Goal: Task Accomplishment & Management: Complete application form

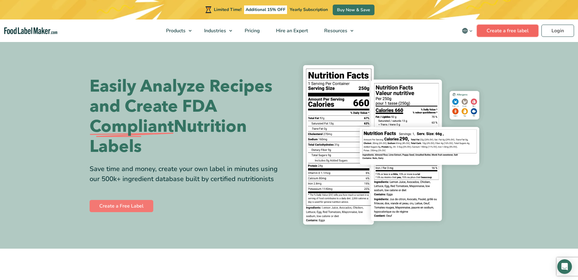
click at [514, 32] on link "Create a free label" at bounding box center [508, 31] width 62 height 12
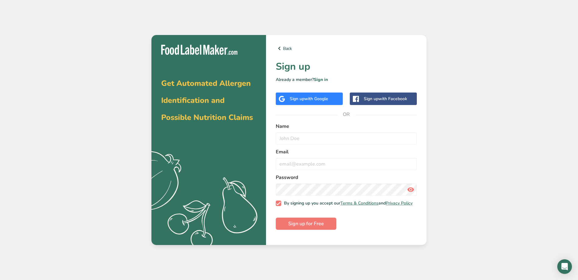
click at [318, 98] on span "with Google" at bounding box center [317, 99] width 24 height 6
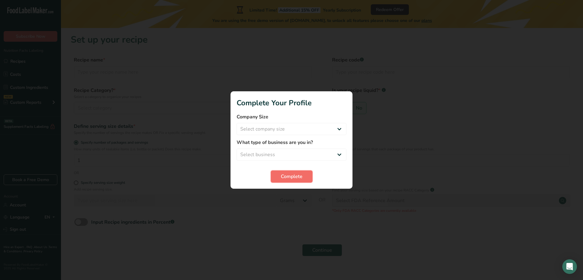
click at [292, 176] on span "Complete" at bounding box center [292, 176] width 22 height 7
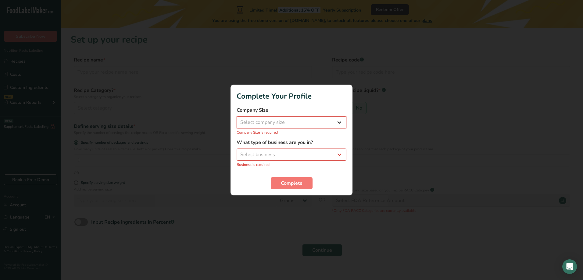
click at [332, 123] on select "Select company size Fewer than 10 Employees 10 to 50 Employees 51 to 500 Employ…" at bounding box center [292, 122] width 110 height 12
select select "1"
click at [237, 120] on select "Select company size Fewer than 10 Employees 10 to 50 Employees 51 to 500 Employ…" at bounding box center [292, 122] width 110 height 12
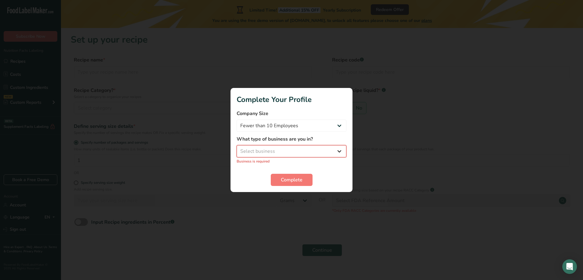
click at [276, 150] on select "Select business Packaged Food Manufacturer Restaurant & Cafe Bakery Meal Plans …" at bounding box center [292, 151] width 110 height 12
click at [237, 149] on select "Select business Packaged Food Manufacturer Restaurant & Cafe Bakery Meal Plans …" at bounding box center [292, 151] width 110 height 12
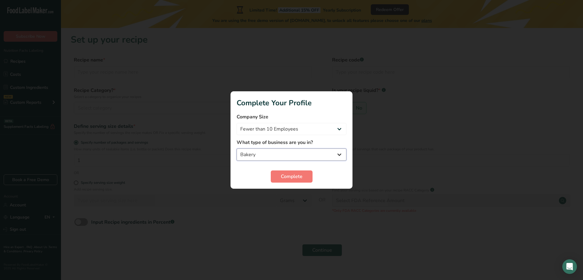
click at [296, 153] on select "Packaged Food Manufacturer Restaurant & Cafe Bakery Meal Plans & Catering Compa…" at bounding box center [292, 155] width 110 height 12
select select "4"
click at [237, 149] on select "Packaged Food Manufacturer Restaurant & Cafe Bakery Meal Plans & Catering Compa…" at bounding box center [292, 155] width 110 height 12
click at [298, 180] on span "Complete" at bounding box center [292, 176] width 22 height 7
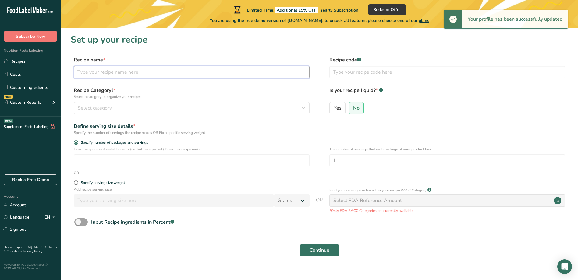
click at [101, 74] on input "text" at bounding box center [192, 72] width 236 height 12
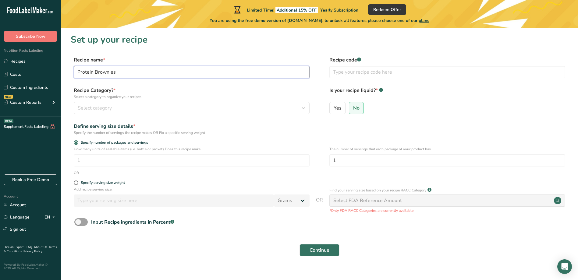
type input "Protein Brownies"
click at [304, 108] on icon "button" at bounding box center [303, 108] width 7 height 11
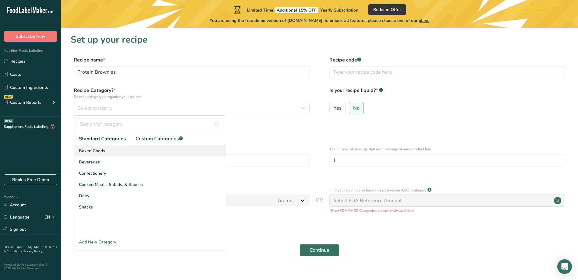
click at [120, 150] on div "Baked Goods" at bounding box center [150, 150] width 152 height 11
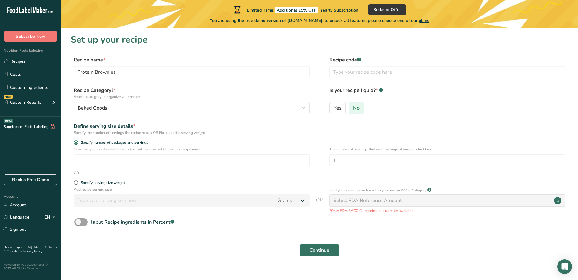
click at [355, 105] on span "No" at bounding box center [356, 108] width 6 height 6
click at [353, 106] on input "No" at bounding box center [351, 108] width 4 height 4
click at [107, 161] on input "1" at bounding box center [192, 161] width 236 height 12
type input "16"
click at [18, 63] on link "Recipes" at bounding box center [30, 61] width 61 height 12
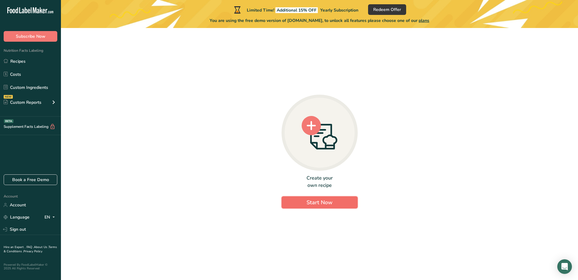
click at [326, 208] on button "Start Now" at bounding box center [320, 203] width 76 height 12
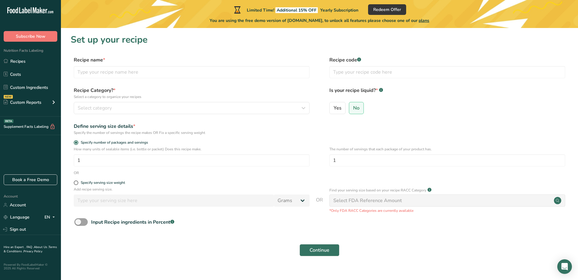
click at [174, 66] on div "Recipe name *" at bounding box center [192, 67] width 236 height 22
click at [157, 71] on input "text" at bounding box center [192, 72] width 236 height 12
type input "{"
type input "Protein Brownies"
click at [303, 106] on icon "button" at bounding box center [303, 108] width 7 height 11
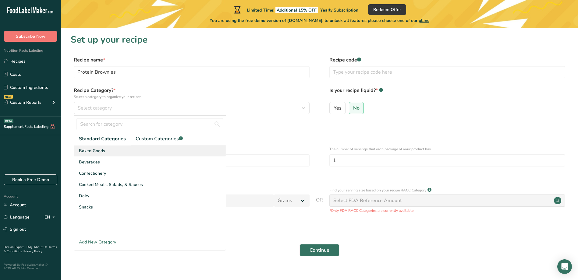
click at [108, 153] on div "Baked Goods" at bounding box center [150, 150] width 152 height 11
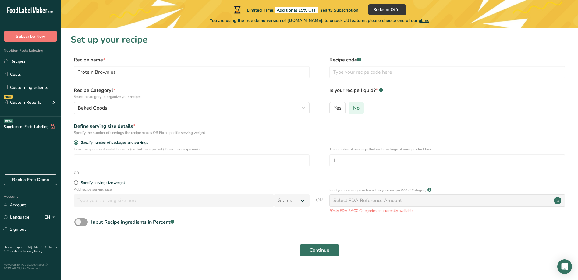
click at [358, 109] on span "No" at bounding box center [356, 108] width 6 height 6
click at [353, 109] on input "No" at bounding box center [351, 108] width 4 height 4
click at [314, 253] on span "Continue" at bounding box center [320, 250] width 20 height 7
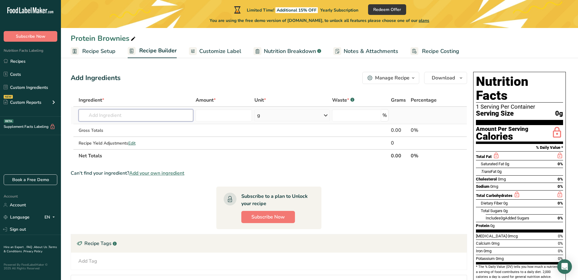
click at [129, 116] on input "text" at bounding box center [136, 115] width 115 height 12
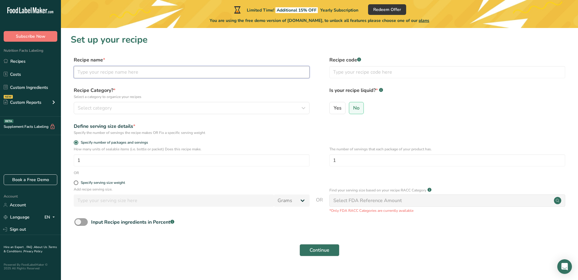
click at [105, 73] on input "text" at bounding box center [192, 72] width 236 height 12
type input "B"
type input "Protein Brownies"
click at [304, 108] on icon "button" at bounding box center [303, 108] width 7 height 11
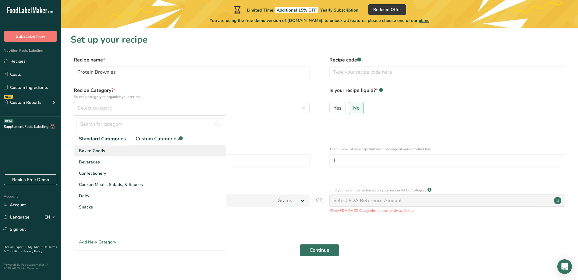
click at [113, 152] on div "Baked Goods" at bounding box center [150, 150] width 152 height 11
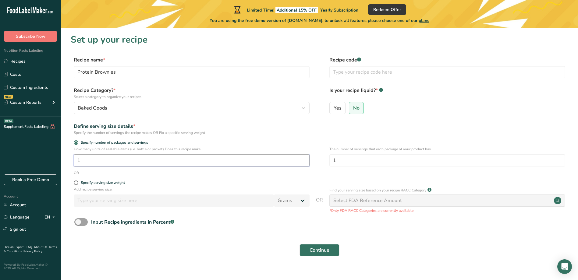
click at [95, 162] on input "1" at bounding box center [192, 161] width 236 height 12
type input "16"
click at [323, 260] on section "Set up your recipe Recipe name * Protein Brownies Recipe code .a-a{fill:#347362…" at bounding box center [319, 149] width 517 height 242
click at [327, 251] on span "Continue" at bounding box center [320, 250] width 20 height 7
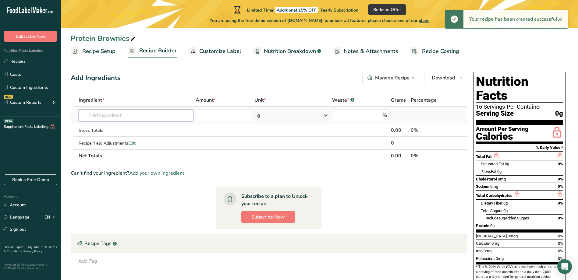
drag, startPoint x: 127, startPoint y: 119, endPoint x: 138, endPoint y: 118, distance: 11.3
click at [127, 117] on input "text" at bounding box center [136, 115] width 115 height 12
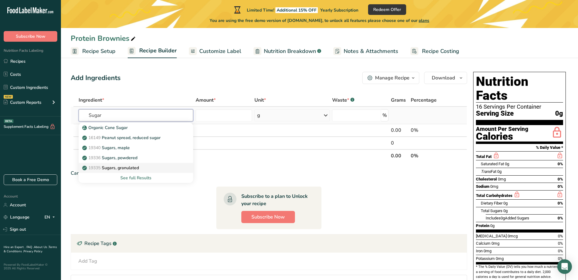
type input "Sugar"
click at [134, 169] on p "19335 [GEOGRAPHIC_DATA], granulated" at bounding box center [111, 168] width 55 height 6
type input "Sugars, granulated"
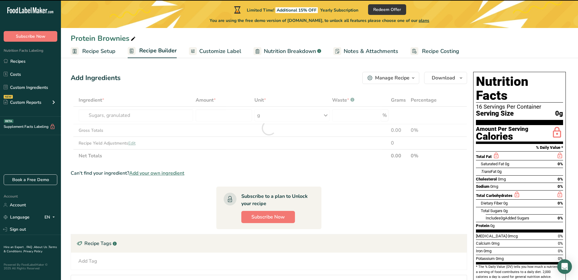
type input "0"
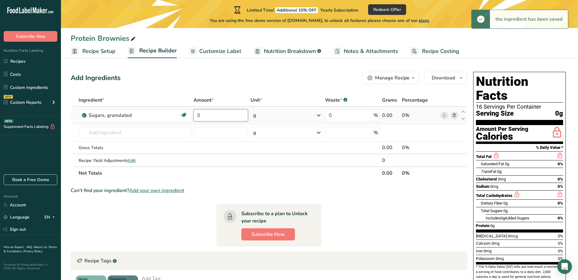
click at [222, 117] on input "0" at bounding box center [221, 115] width 54 height 12
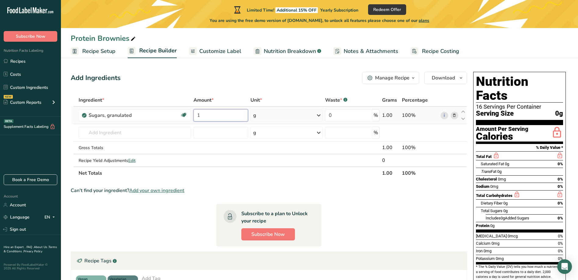
type input "1"
click at [313, 112] on div "Ingredient * Amount * Unit * Waste * .a-a{fill:#347362;}.b-a{fill:#fff;} Grams …" at bounding box center [269, 137] width 397 height 86
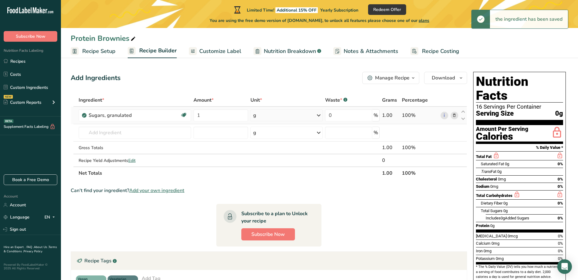
click at [317, 116] on icon at bounding box center [318, 115] width 7 height 11
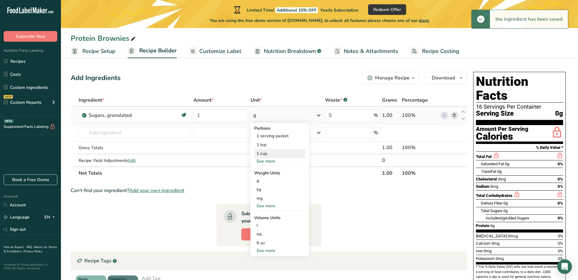
click at [264, 155] on div "1 cup" at bounding box center [279, 153] width 51 height 9
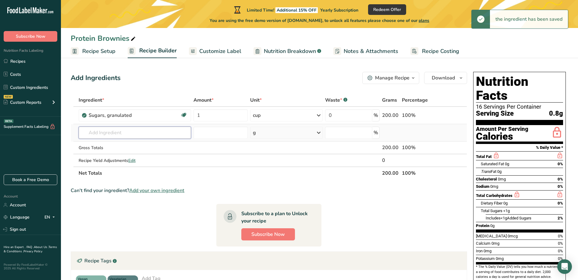
click at [142, 133] on input "text" at bounding box center [135, 133] width 112 height 12
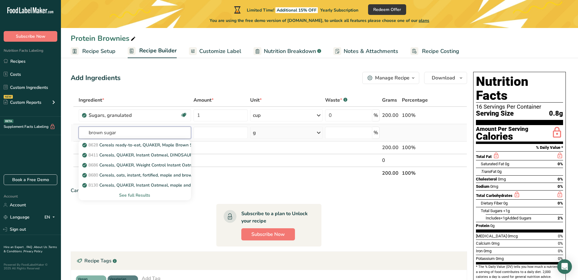
type input "brown sugar"
click at [136, 197] on div "See full Results" at bounding box center [135, 195] width 103 height 6
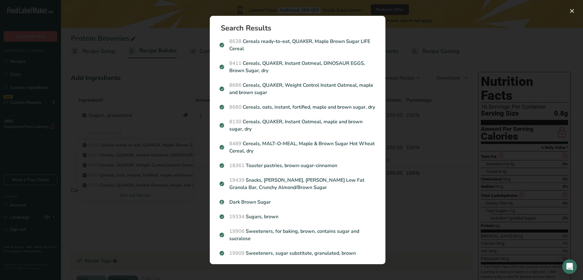
click at [109, 105] on div "Search results modal" at bounding box center [291, 140] width 583 height 280
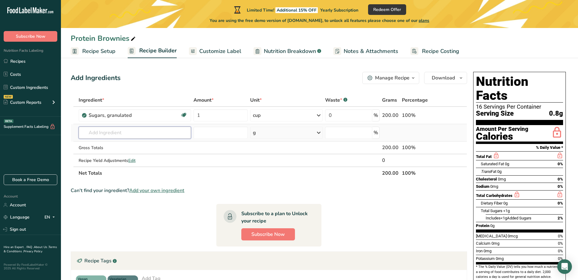
click at [94, 131] on input "text" at bounding box center [135, 133] width 112 height 12
type input "l"
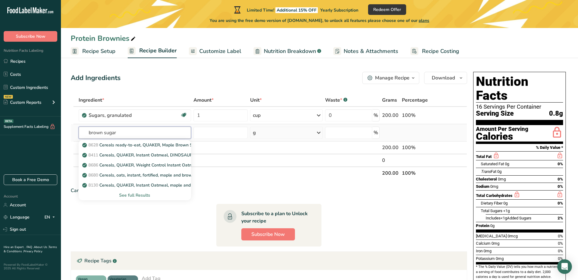
type input "brown sugar"
click at [130, 195] on div "See full Results" at bounding box center [135, 195] width 103 height 6
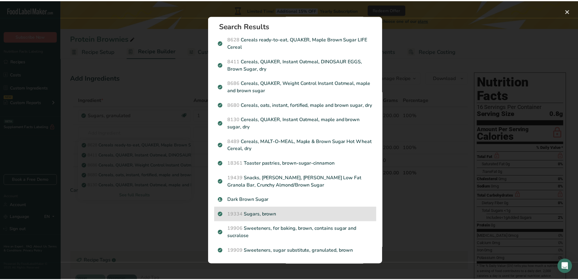
scroll to position [10, 0]
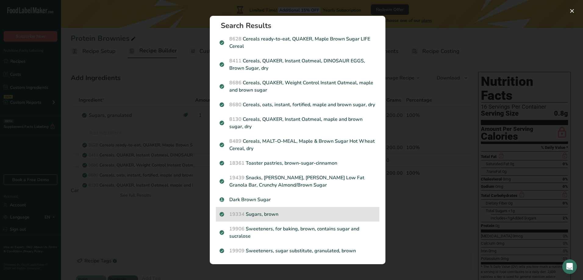
click at [285, 213] on p "19334 Sugars, brown" at bounding box center [297, 214] width 156 height 7
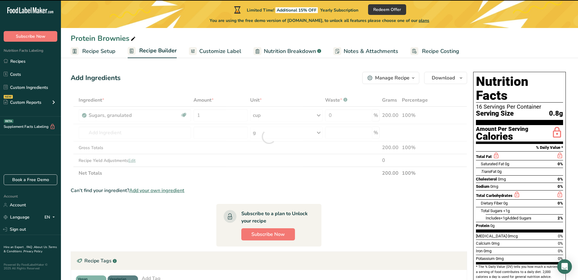
type input "0"
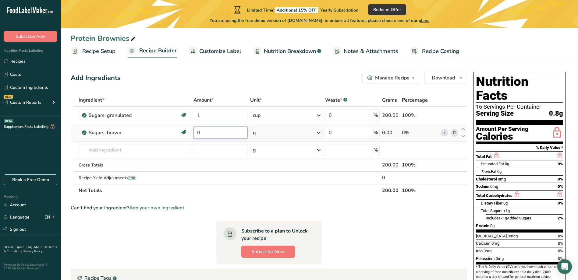
click at [214, 137] on input "0" at bounding box center [221, 133] width 54 height 12
type input "1"
type input "0.25"
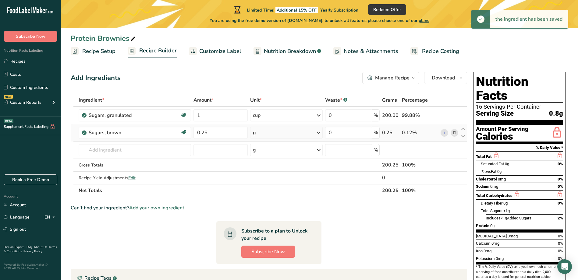
click at [321, 134] on icon at bounding box center [318, 132] width 7 height 11
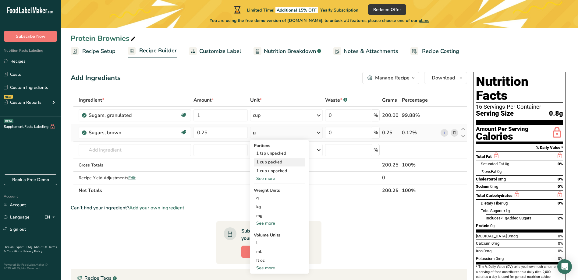
click at [273, 164] on div "1 cup packed" at bounding box center [279, 162] width 51 height 9
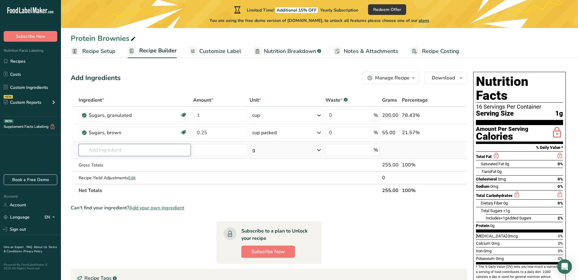
click at [146, 150] on input "text" at bounding box center [135, 150] width 112 height 12
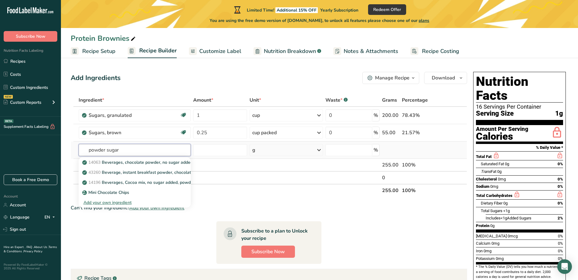
click at [106, 151] on input "powder sugar" at bounding box center [135, 150] width 112 height 12
type input "powdered sugar"
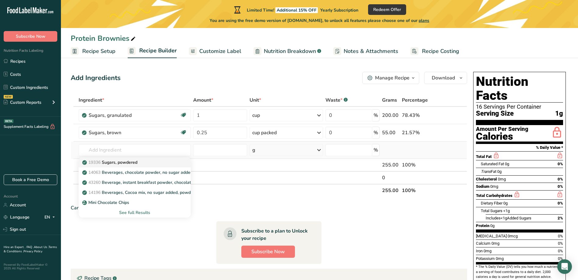
click at [135, 165] on p "19336 Sugars, powdered" at bounding box center [111, 162] width 54 height 6
type input "Sugars, powdered"
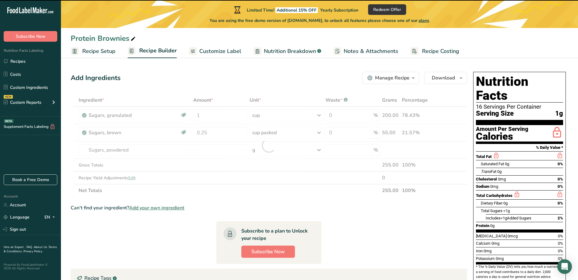
type input "0"
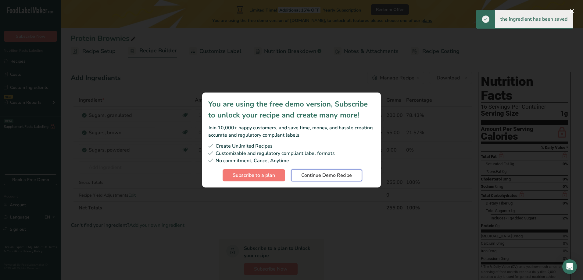
click at [332, 172] on span "Continue Demo Recipe" at bounding box center [326, 175] width 51 height 7
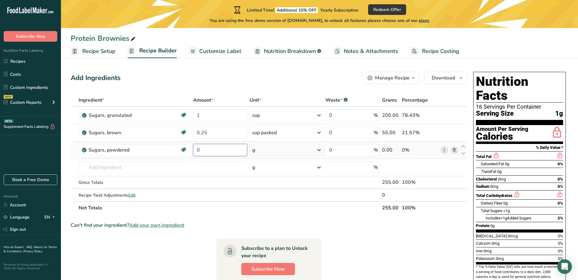
click at [217, 151] on input "0" at bounding box center [220, 150] width 54 height 12
type input "0.5"
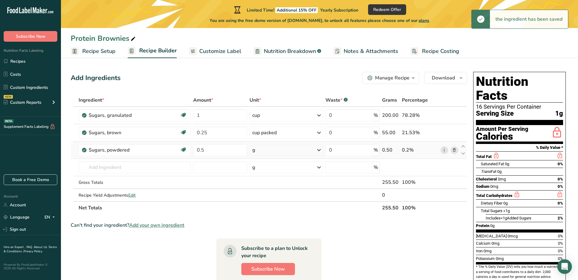
click at [319, 151] on icon at bounding box center [318, 150] width 7 height 11
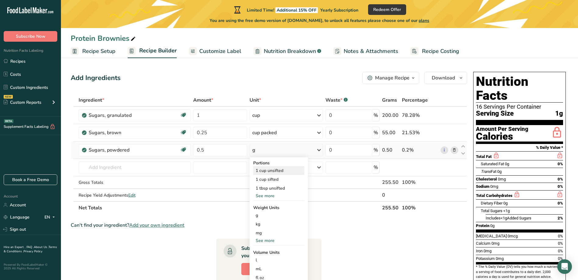
click at [291, 169] on div "1 cup unsifted" at bounding box center [278, 170] width 51 height 9
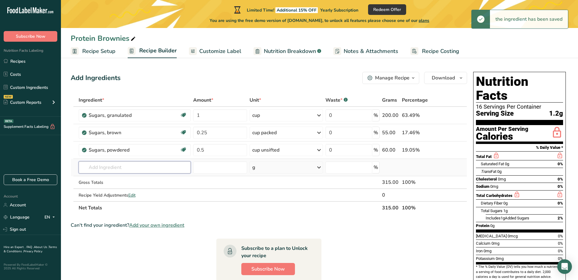
click at [111, 170] on input "text" at bounding box center [135, 168] width 112 height 12
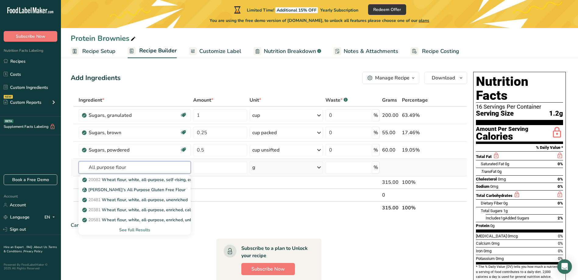
type input "All purpose flour"
click at [134, 228] on div "See full Results" at bounding box center [135, 230] width 102 height 6
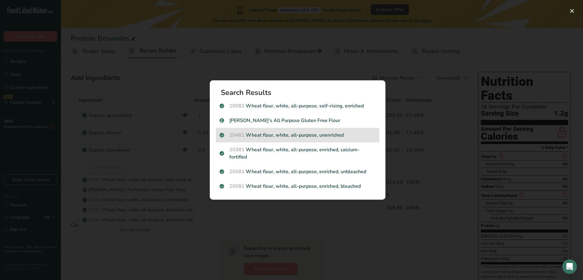
click at [271, 133] on p "20481 Wheat flour, white, all-purpose, unenriched" at bounding box center [297, 135] width 156 height 7
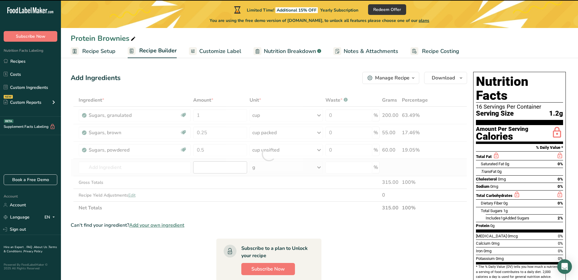
type input "0"
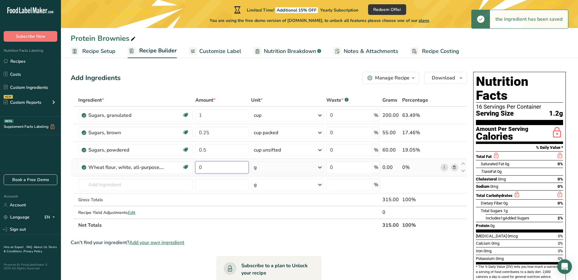
click at [229, 169] on input "0" at bounding box center [221, 168] width 53 height 12
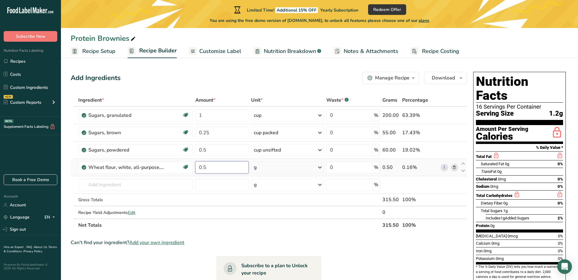
type input "0.5"
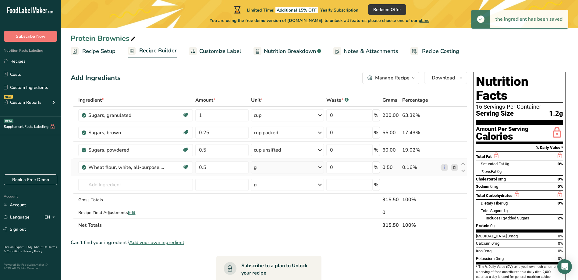
click at [321, 167] on icon at bounding box center [319, 167] width 7 height 11
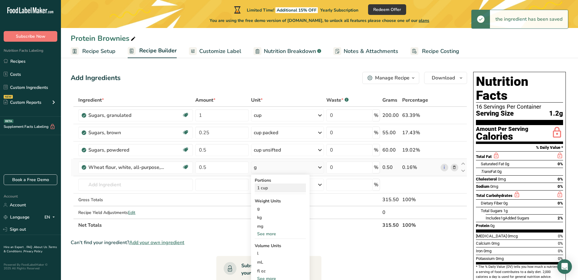
click at [270, 190] on div "1 cup" at bounding box center [280, 188] width 51 height 9
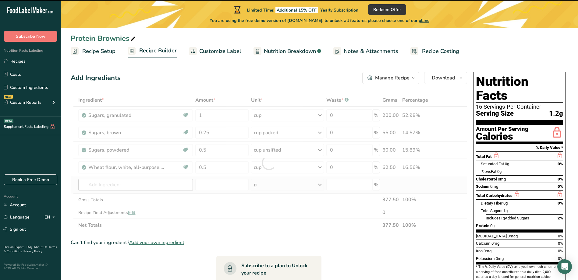
drag, startPoint x: 115, startPoint y: 186, endPoint x: 145, endPoint y: 186, distance: 30.2
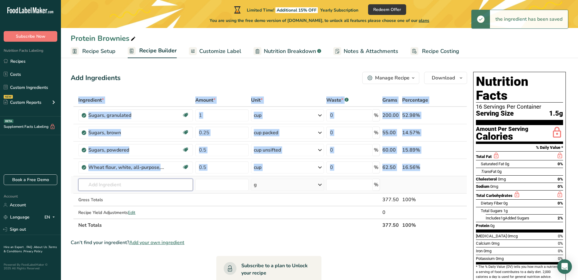
click at [152, 187] on input "text" at bounding box center [135, 185] width 115 height 12
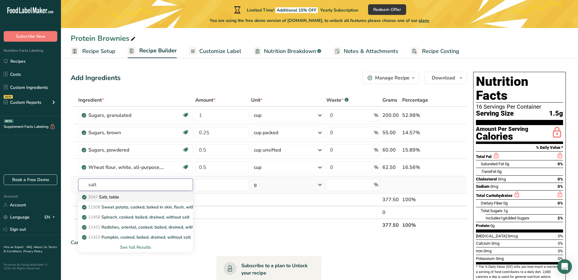
type input "salt"
click at [110, 198] on p "2047 Salt, table" at bounding box center [101, 197] width 36 height 6
type input "Salt, table"
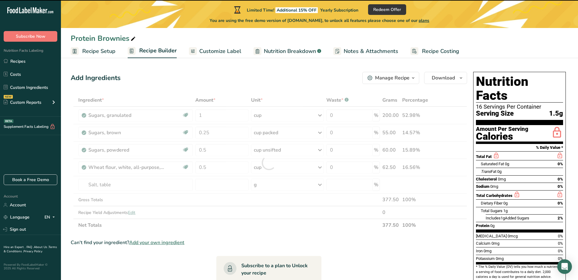
click at [218, 185] on div at bounding box center [269, 163] width 397 height 138
type input "0"
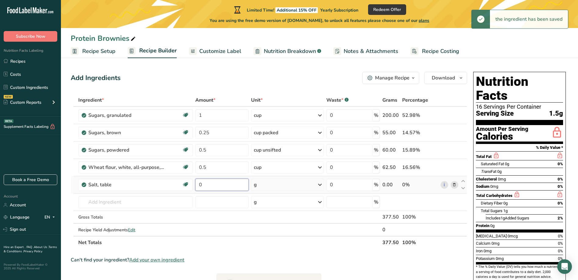
click at [216, 185] on input "0" at bounding box center [221, 185] width 53 height 12
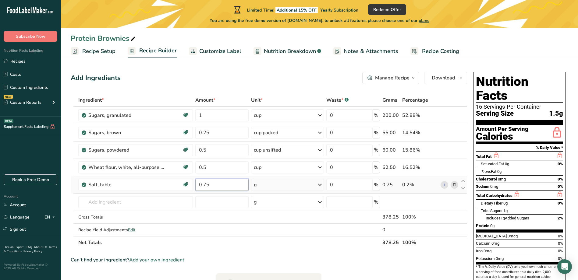
type input "0.75"
click at [270, 183] on div "Ingredient * Amount * Unit * Waste * .a-a{fill:#347362;}.b-a{fill:#fff;} Grams …" at bounding box center [269, 171] width 397 height 155
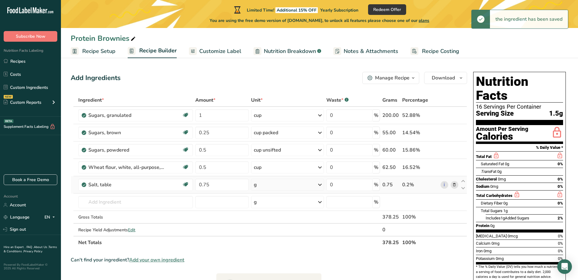
click at [273, 186] on div "g" at bounding box center [287, 185] width 73 height 12
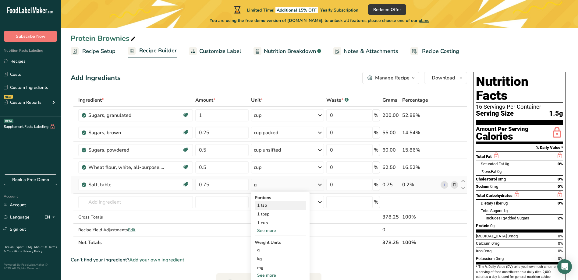
click at [286, 205] on div "1 tsp" at bounding box center [280, 205] width 51 height 9
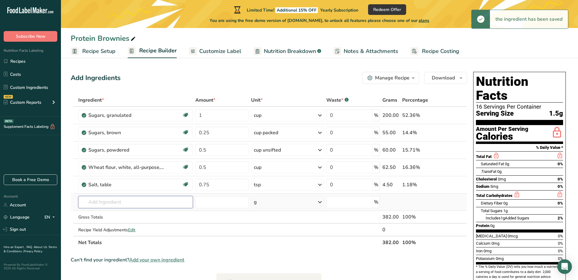
click at [122, 204] on input "text" at bounding box center [135, 202] width 115 height 12
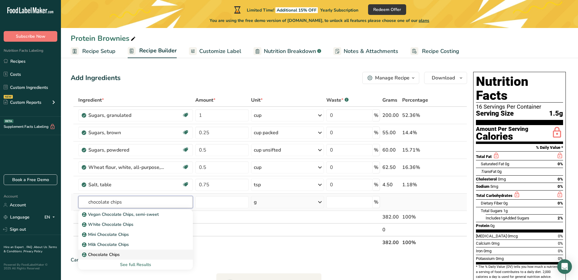
type input "chocolate chips"
click at [105, 253] on p "Chocolate Chips" at bounding box center [101, 255] width 37 height 6
type input "Chocolate Chips"
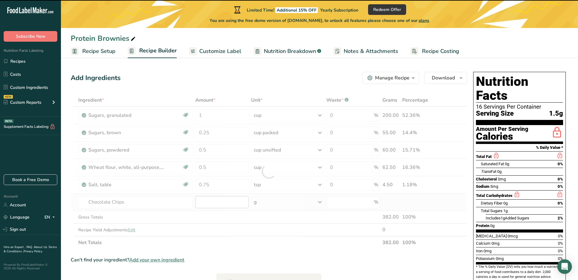
type input "0"
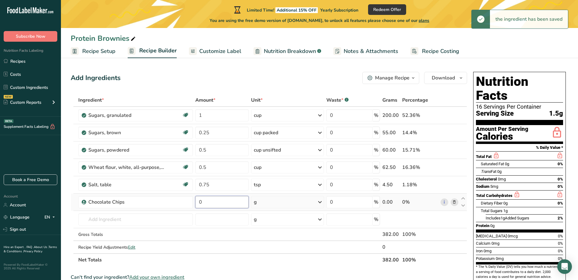
click at [223, 204] on input "0" at bounding box center [221, 202] width 53 height 12
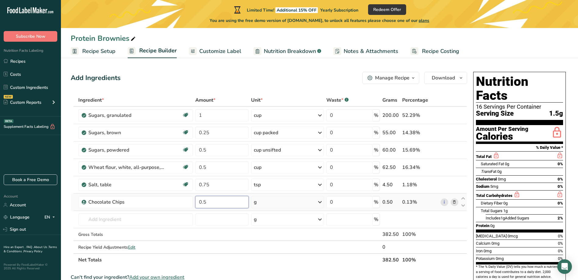
type input "0.5"
click at [300, 202] on div "Ingredient * Amount * Unit * Waste * .a-a{fill:#347362;}.b-a{fill:#fff;} Grams …" at bounding box center [269, 180] width 397 height 173
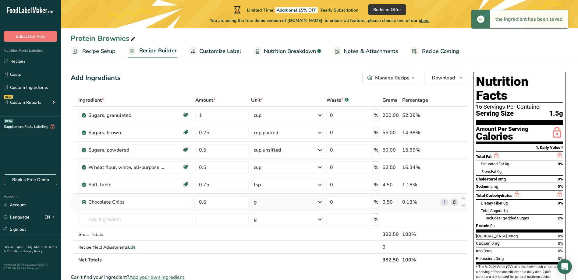
click at [307, 201] on div "g" at bounding box center [287, 202] width 73 height 12
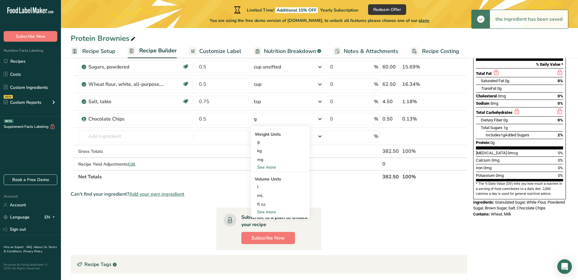
scroll to position [91, 0]
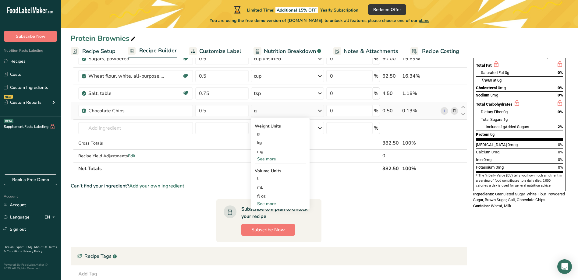
click at [270, 203] on div "See more" at bounding box center [280, 204] width 51 height 6
click at [266, 223] on div "cup" at bounding box center [280, 223] width 46 height 6
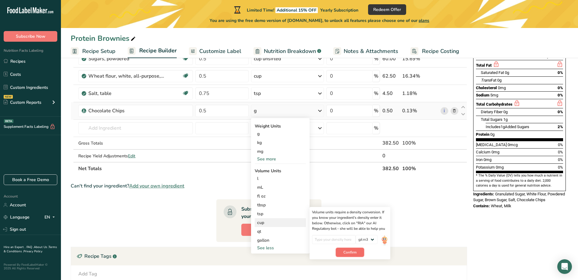
click at [356, 254] on span "Confirm" at bounding box center [350, 252] width 13 height 5
click at [336, 238] on input "number" at bounding box center [334, 239] width 44 height 9
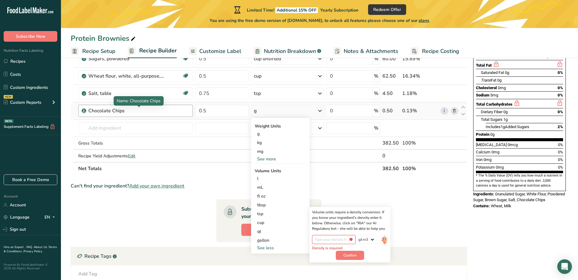
click at [135, 112] on div "Chocolate Chips" at bounding box center [126, 110] width 76 height 7
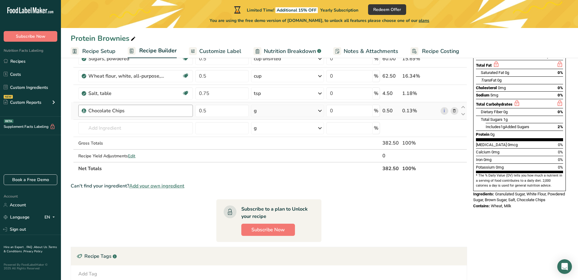
click at [89, 110] on div "Chocolate Chips" at bounding box center [126, 110] width 76 height 7
click at [130, 109] on div "Chocolate Chips" at bounding box center [126, 110] width 76 height 7
drag, startPoint x: 127, startPoint y: 113, endPoint x: 117, endPoint y: 111, distance: 10.5
click at [125, 113] on div "Chocolate Chips" at bounding box center [126, 110] width 76 height 7
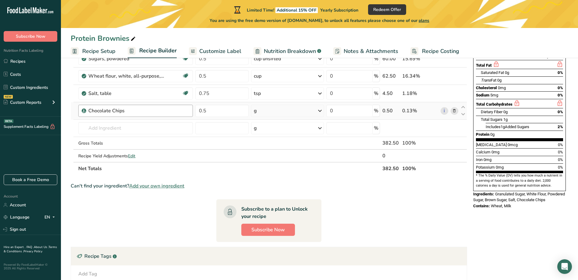
click at [117, 111] on div "Chocolate Chips" at bounding box center [126, 110] width 76 height 7
click at [134, 110] on div "Chocolate Chips" at bounding box center [126, 110] width 76 height 7
click at [124, 110] on div "Chocolate Chips" at bounding box center [126, 110] width 76 height 7
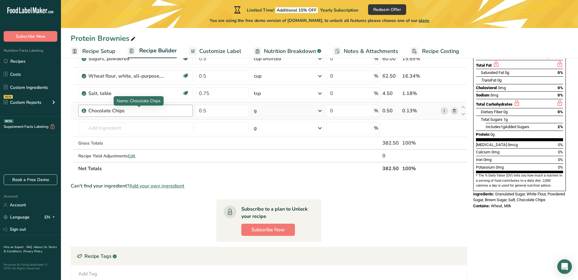
click at [97, 110] on div "Chocolate Chips" at bounding box center [126, 110] width 76 height 7
click at [455, 111] on icon at bounding box center [454, 111] width 4 height 6
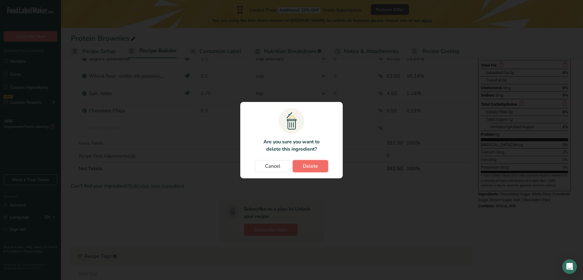
click at [315, 166] on span "Delete" at bounding box center [310, 166] width 15 height 7
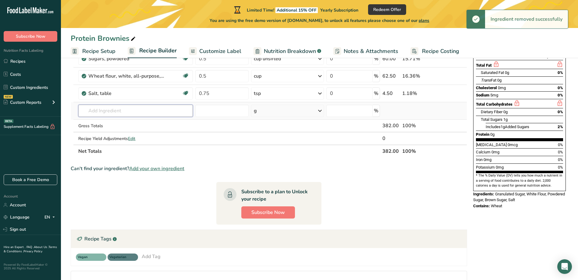
click at [108, 114] on input "text" at bounding box center [135, 111] width 115 height 12
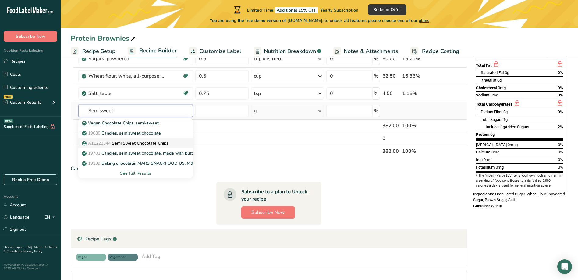
type input "Semisweet"
click at [158, 143] on p "A11223344 Semi Sweet Chocolate Chips" at bounding box center [125, 143] width 85 height 6
type input "Semi Sweet Chocolate Chips"
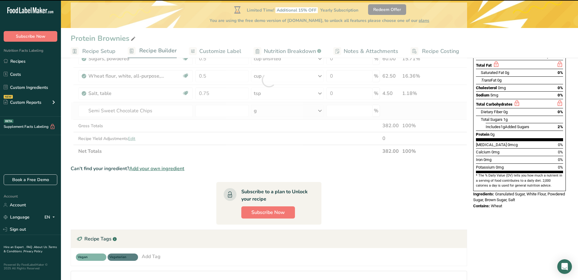
type input "0"
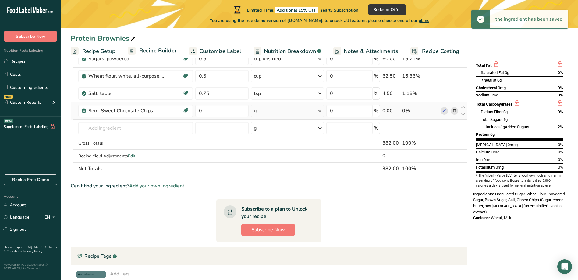
click at [312, 112] on div "g" at bounding box center [287, 111] width 73 height 12
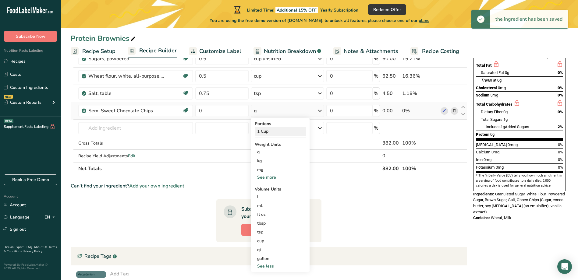
click at [277, 133] on div "1 Cup" at bounding box center [280, 131] width 51 height 9
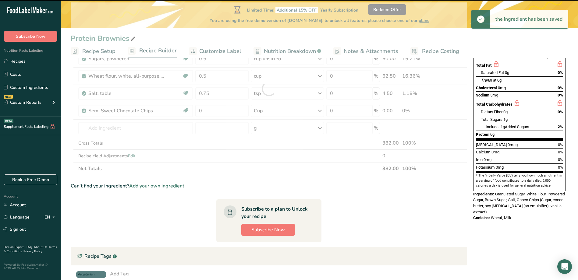
click at [224, 110] on div at bounding box center [269, 88] width 397 height 173
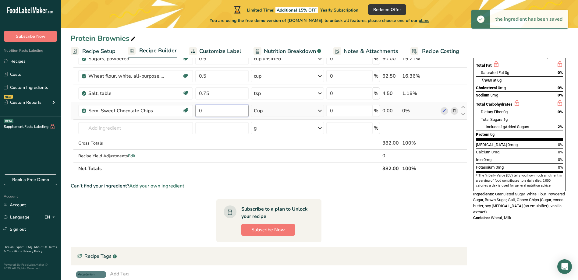
click at [224, 112] on input "0" at bounding box center [221, 111] width 53 height 12
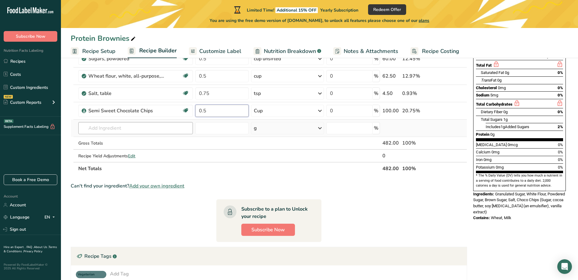
type input "0.5"
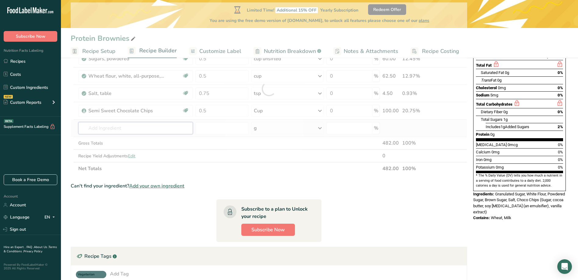
click at [144, 129] on div "Ingredient * Amount * Unit * Waste * .a-a{fill:#347362;}.b-a{fill:#fff;} Grams …" at bounding box center [269, 88] width 397 height 173
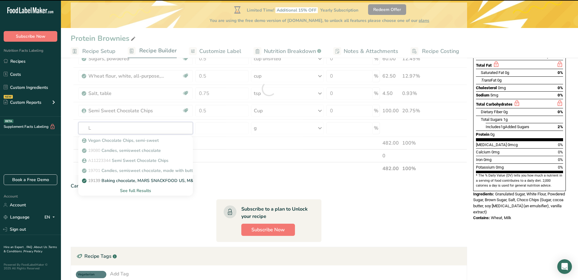
type input "La"
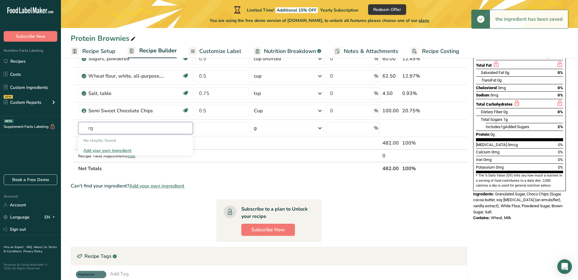
type input "r"
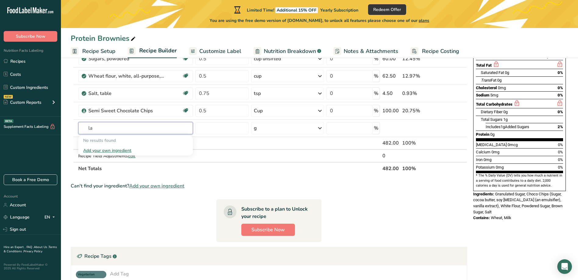
type input "l"
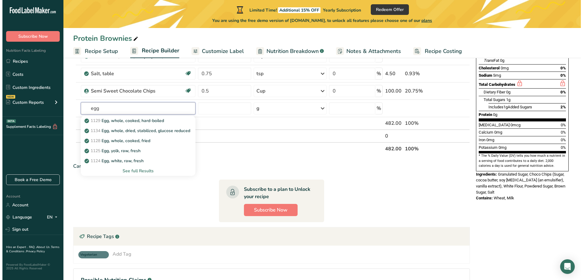
scroll to position [122, 0]
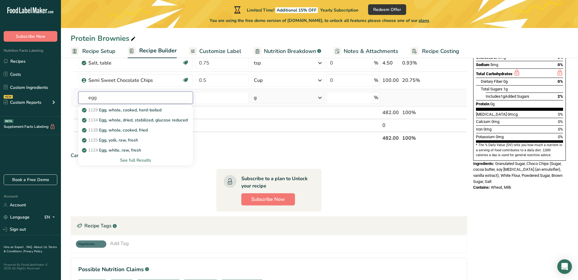
type input "egg"
click at [133, 159] on div "See full Results" at bounding box center [135, 160] width 105 height 6
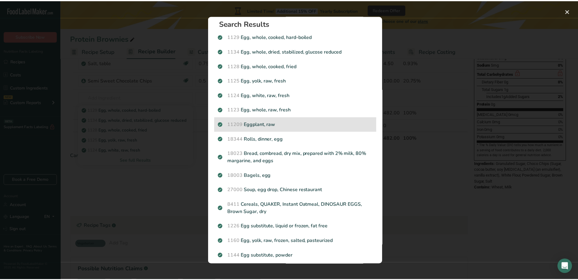
scroll to position [0, 0]
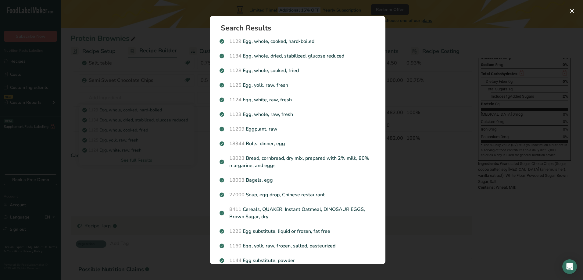
click at [135, 149] on div "Search results modal" at bounding box center [291, 140] width 583 height 280
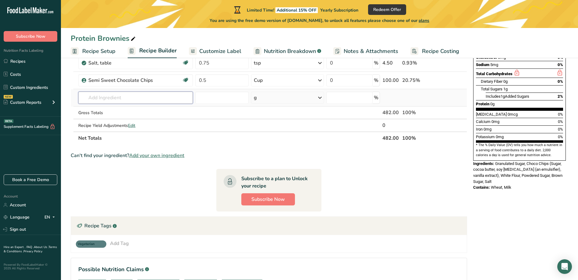
click at [104, 98] on input "text" at bounding box center [135, 98] width 115 height 12
type input "l"
type input "u"
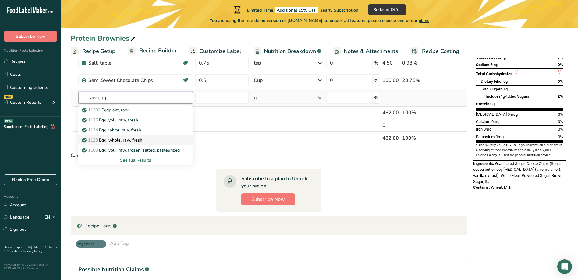
type input "raw egg"
click at [132, 139] on p "1123 Egg, whole, raw, fresh" at bounding box center [112, 140] width 59 height 6
type input "Egg, whole, raw, fresh"
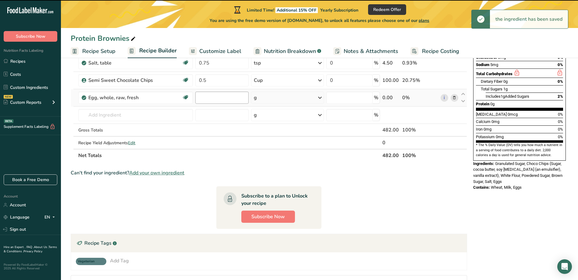
type input "0"
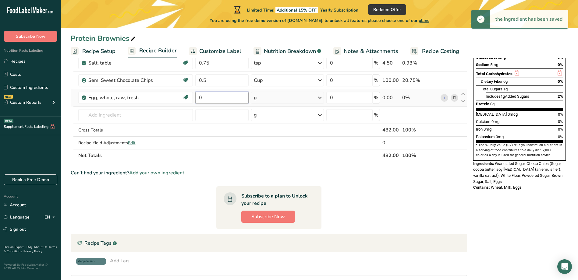
click at [220, 99] on input "0" at bounding box center [221, 98] width 53 height 12
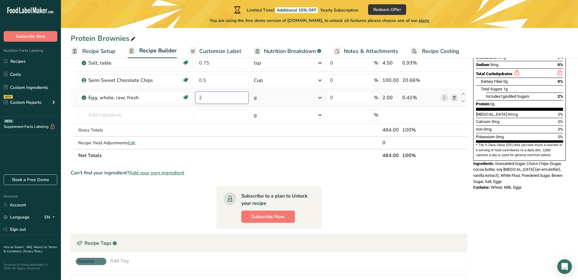
type input "2"
click at [301, 98] on div "Ingredient * Amount * Unit * Waste * .a-a{fill:#347362;}.b-a{fill:#fff;} Grams …" at bounding box center [269, 67] width 397 height 190
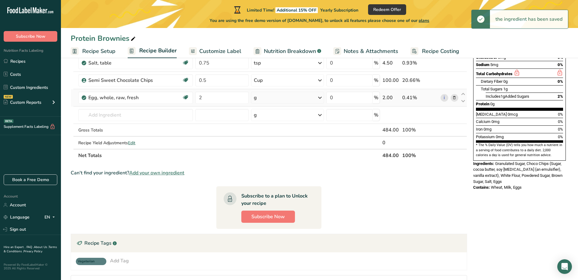
click at [320, 99] on icon at bounding box center [319, 97] width 7 height 11
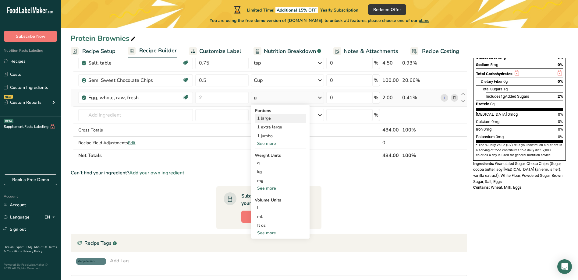
click at [268, 117] on div "1 large" at bounding box center [280, 118] width 51 height 9
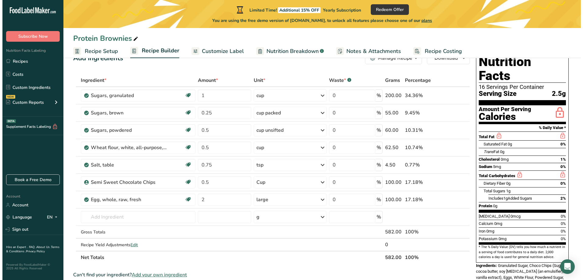
scroll to position [30, 0]
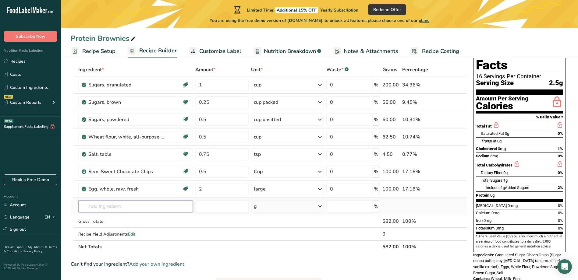
click at [114, 211] on input "text" at bounding box center [135, 207] width 115 height 12
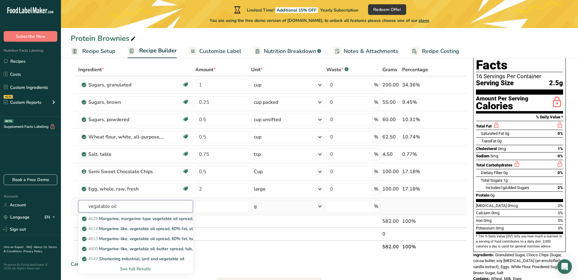
type input "vegatable oil"
click at [108, 209] on input "text" at bounding box center [135, 207] width 115 height 12
type input "e"
type input "vegetable oil"
click at [140, 269] on div "See full Results" at bounding box center [135, 269] width 105 height 6
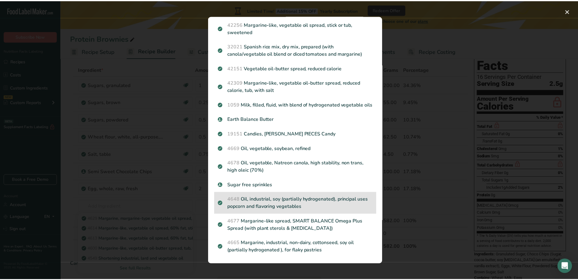
scroll to position [434, 0]
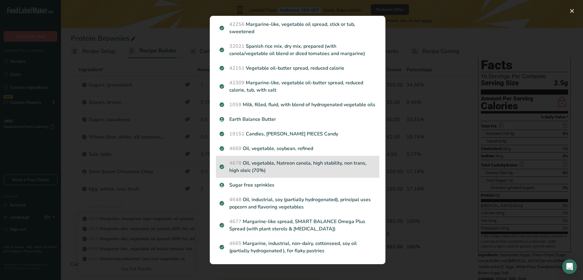
click at [280, 164] on p "4678 Oil, vegetable, Natreon canola, high stability, non trans, high oleic (70%)" at bounding box center [297, 167] width 156 height 15
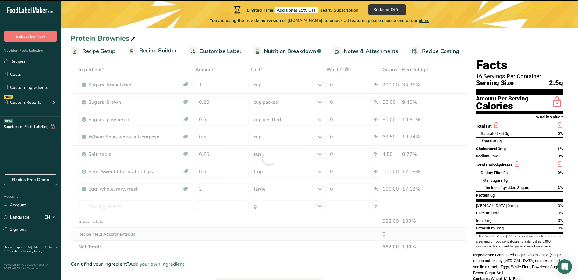
type input "0"
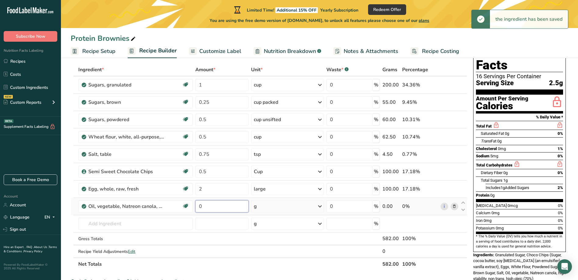
click at [215, 208] on input "0" at bounding box center [221, 207] width 53 height 12
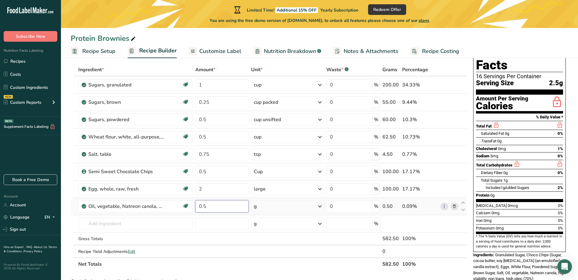
type input "0.5"
click at [294, 206] on div "Ingredient * Amount * Unit * Waste * .a-a{fill:#347362;}.b-a{fill:#fff;} Grams …" at bounding box center [269, 167] width 397 height 208
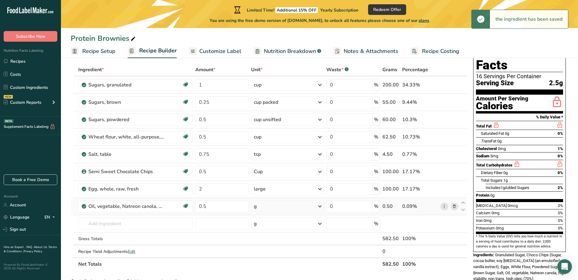
click at [299, 206] on div "g" at bounding box center [287, 207] width 73 height 12
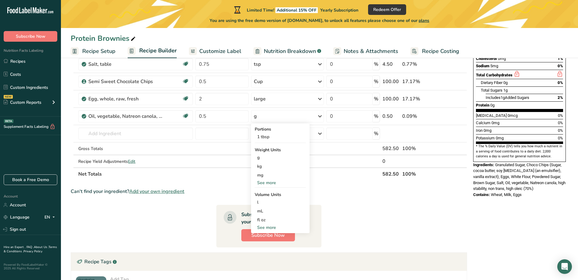
scroll to position [122, 0]
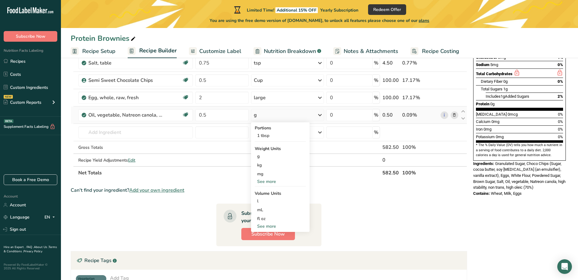
click at [268, 226] on div "See more" at bounding box center [280, 226] width 51 height 6
select select "22"
click at [265, 246] on div "cup" at bounding box center [280, 245] width 46 height 6
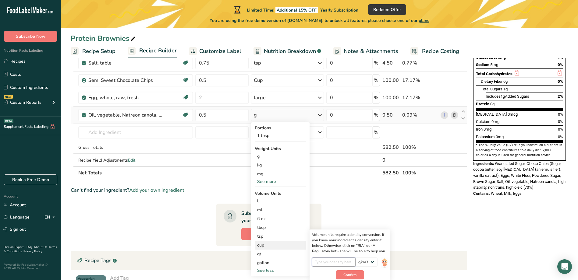
click at [339, 262] on input "number" at bounding box center [334, 262] width 44 height 9
click at [330, 260] on input "number" at bounding box center [334, 262] width 44 height 9
click at [383, 264] on img at bounding box center [384, 263] width 7 height 11
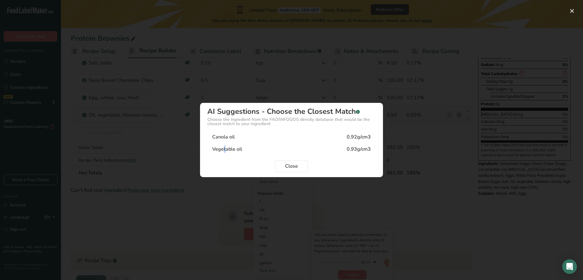
click at [224, 149] on div "Vegetable oil" at bounding box center [227, 149] width 30 height 7
type input "0.93"
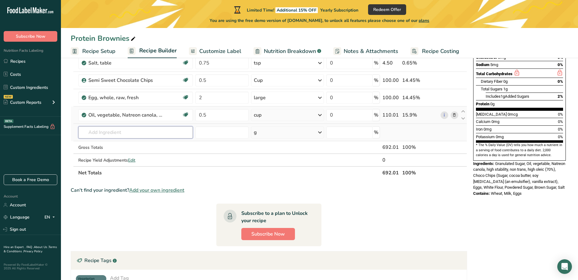
click at [135, 130] on input "text" at bounding box center [135, 132] width 115 height 12
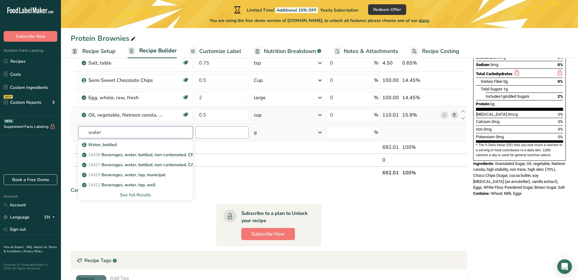
type input "water"
click at [220, 134] on input "number" at bounding box center [221, 132] width 53 height 12
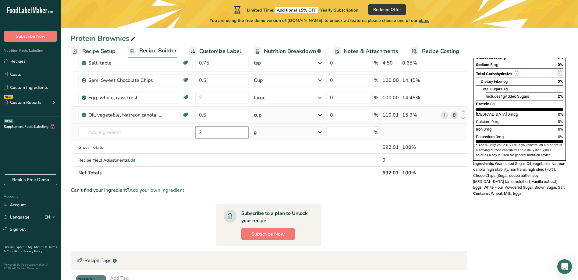
type input "2"
click at [287, 132] on div "g" at bounding box center [287, 132] width 73 height 12
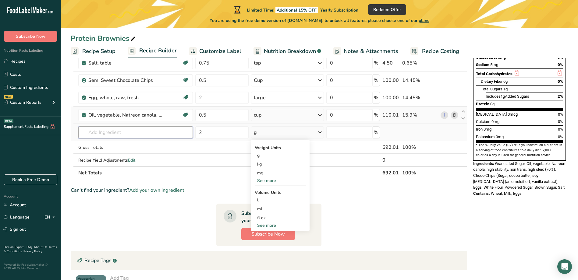
click at [155, 135] on input "text" at bounding box center [135, 132] width 115 height 12
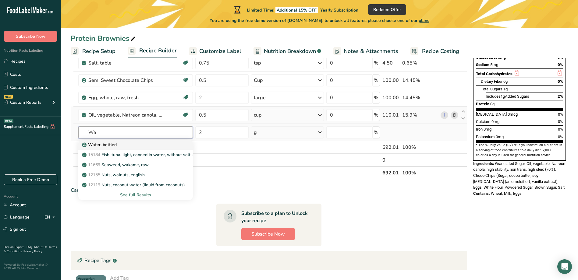
type input "Wa"
click at [110, 144] on p "Water, bottled" at bounding box center [100, 145] width 34 height 6
type input "Water, bottled"
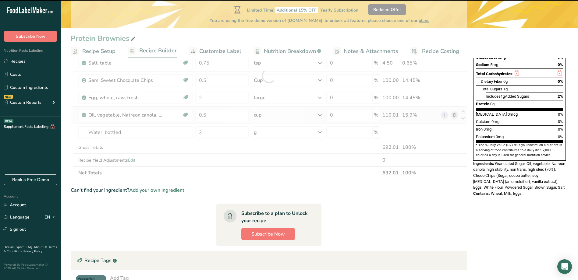
type input "0"
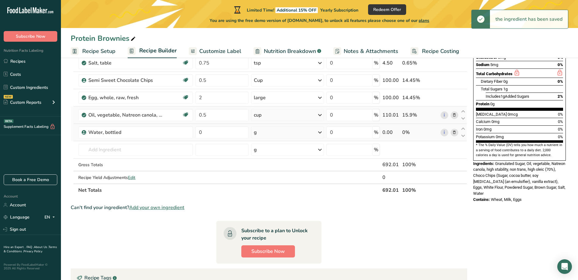
click at [286, 131] on div "g" at bounding box center [287, 132] width 73 height 12
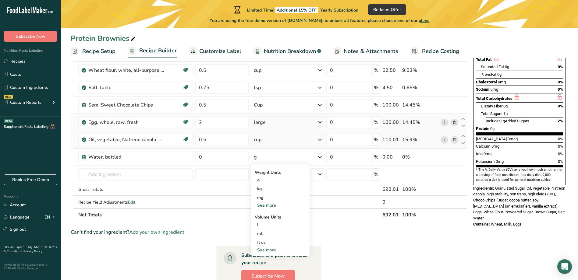
scroll to position [91, 0]
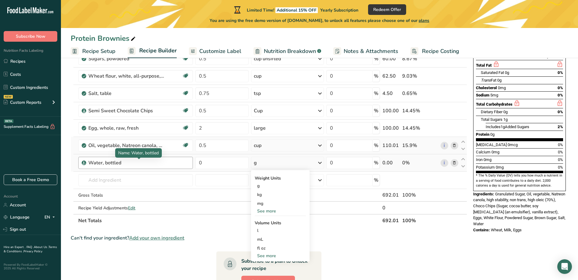
click at [125, 162] on div "Water, bottled" at bounding box center [126, 162] width 76 height 7
click at [126, 163] on div "Water, bottled" at bounding box center [126, 162] width 76 height 7
click at [127, 163] on div "Water, bottled" at bounding box center [126, 162] width 76 height 7
click at [319, 164] on icon at bounding box center [319, 163] width 7 height 11
click at [268, 211] on div "See more" at bounding box center [280, 211] width 51 height 6
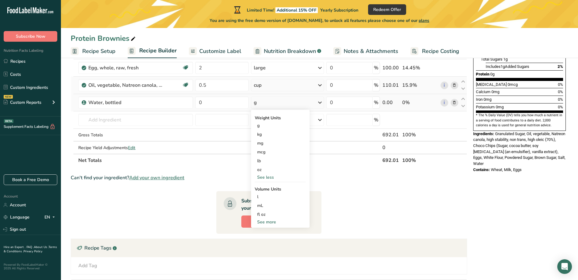
scroll to position [152, 0]
click at [270, 222] on div "See more" at bounding box center [280, 222] width 51 height 6
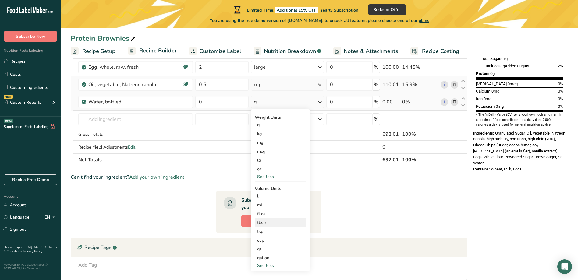
click at [267, 223] on div "tbsp" at bounding box center [280, 223] width 46 height 6
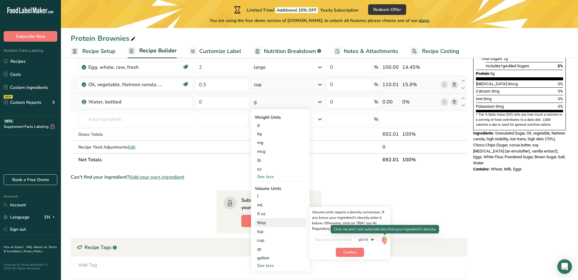
click at [386, 240] on img at bounding box center [384, 240] width 7 height 11
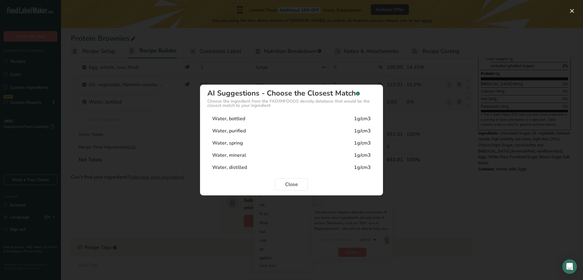
click at [236, 116] on div "Water, bottled" at bounding box center [228, 118] width 33 height 7
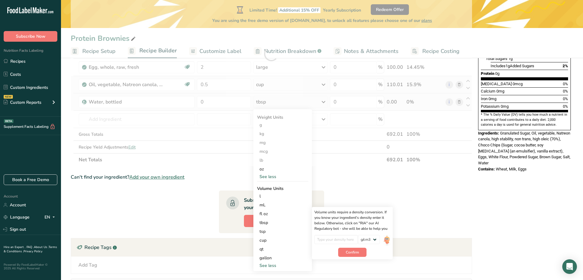
type input "1"
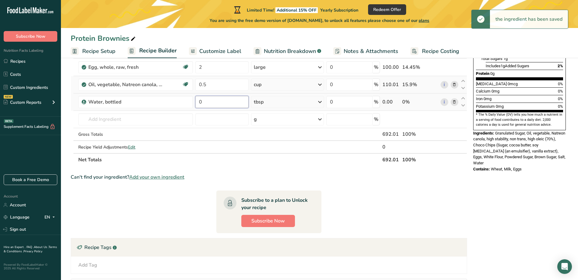
click at [220, 102] on input "0" at bounding box center [221, 102] width 53 height 12
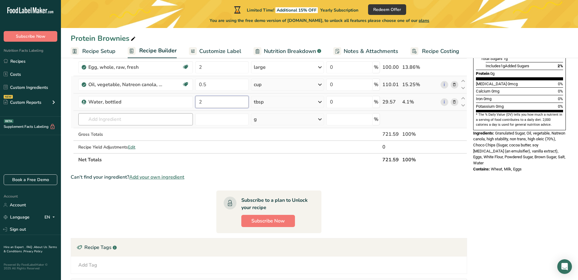
type input "2"
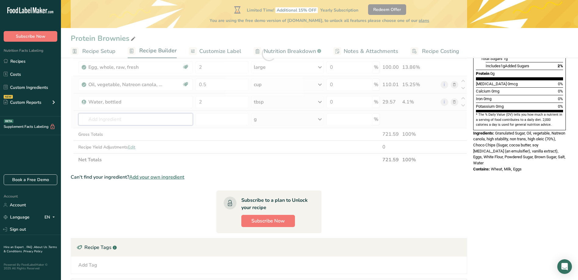
click at [115, 118] on div "Ingredient * Amount * Unit * Waste * .a-a{fill:#347362;}.b-a{fill:#fff;} Grams …" at bounding box center [269, 53] width 397 height 225
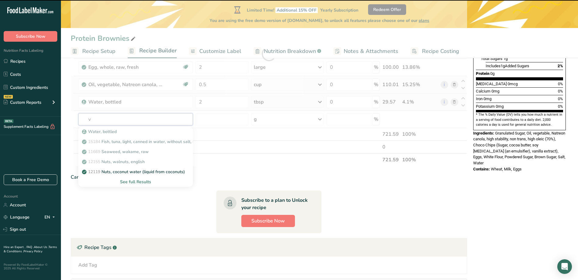
type input "va"
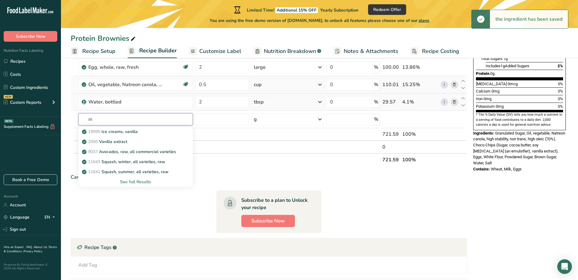
type input "n"
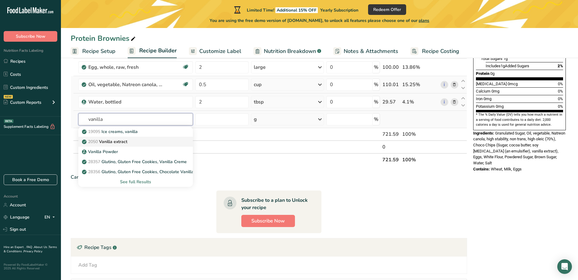
type input "vanilla"
click at [117, 139] on p "2050 Vanilla extract" at bounding box center [105, 142] width 44 height 6
type input "Vanilla extract"
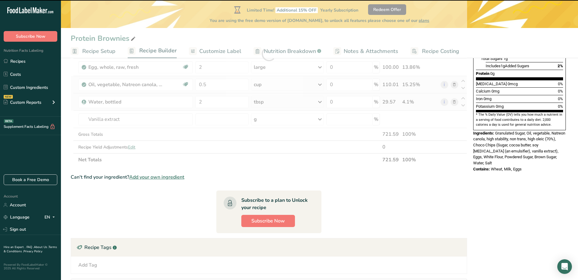
type input "0"
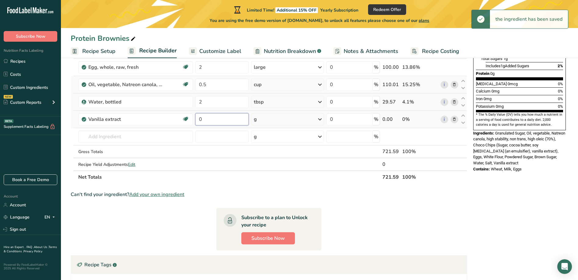
click at [222, 118] on input "0" at bounding box center [221, 119] width 53 height 12
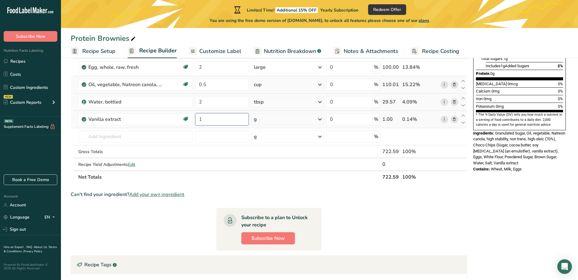
type input "1"
click at [320, 118] on div "Ingredient * Amount * Unit * Waste * .a-a{fill:#347362;}.b-a{fill:#fff;} Grams …" at bounding box center [269, 62] width 397 height 242
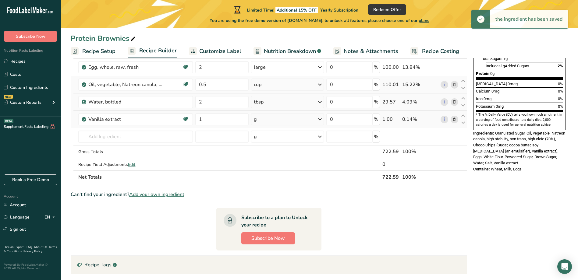
click at [322, 119] on icon at bounding box center [319, 119] width 7 height 11
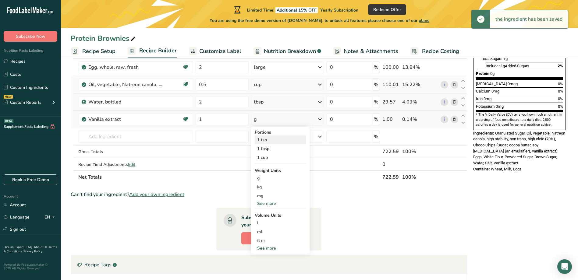
click at [269, 143] on div "1 tsp" at bounding box center [280, 140] width 51 height 9
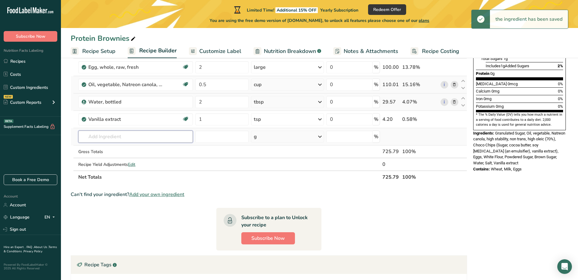
click at [139, 139] on input "text" at bounding box center [135, 137] width 115 height 12
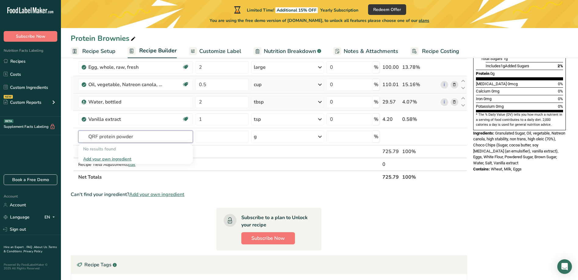
type input "QRF protein powder"
click at [132, 139] on input "text" at bounding box center [135, 137] width 115 height 12
click at [173, 136] on input "text" at bounding box center [135, 137] width 115 height 12
type input "G"
type input "QRF performace Protein powder"
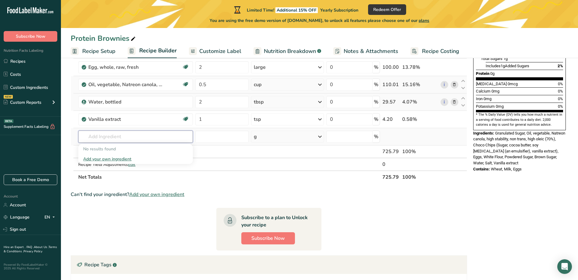
click at [115, 135] on input "text" at bounding box center [135, 137] width 115 height 12
click at [108, 160] on div "Add your own ingredient" at bounding box center [135, 159] width 105 height 6
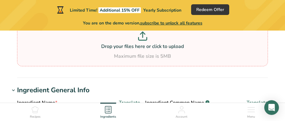
scroll to position [61, 0]
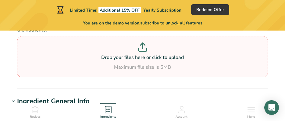
click at [144, 48] on icon at bounding box center [142, 46] width 9 height 9
click at [144, 48] on input "Drop your files here or click to upload Maximum file size is 5MB" at bounding box center [142, 56] width 251 height 41
type input "C:\fakepath\Untitled.msg"
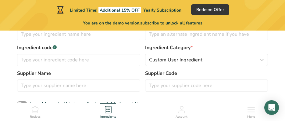
scroll to position [122, 0]
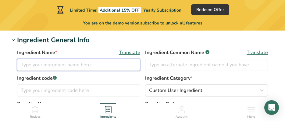
click at [35, 65] on input "text" at bounding box center [78, 65] width 123 height 12
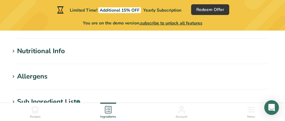
scroll to position [244, 0]
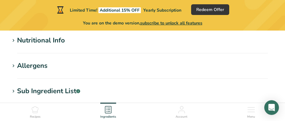
click at [23, 38] on div "Nutritional Info" at bounding box center [41, 40] width 48 height 10
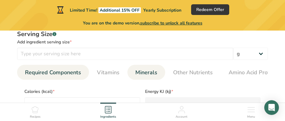
scroll to position [274, 0]
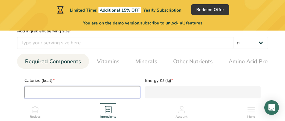
click at [53, 94] on input "number" at bounding box center [82, 92] width 116 height 12
click at [35, 95] on input "number" at bounding box center [82, 92] width 116 height 12
type input "1"
type KJ "4.2"
type input "11"
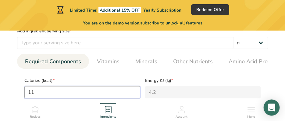
type KJ "46"
type input "110"
type KJ "460.2"
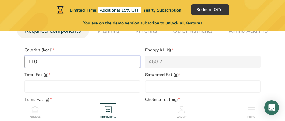
scroll to position [335, 0]
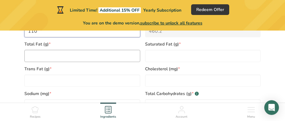
type input "110"
click at [49, 55] on Fat "number" at bounding box center [82, 56] width 116 height 12
type Fat "2"
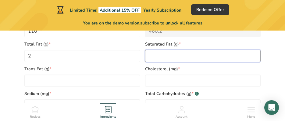
click at [175, 56] on Fat "number" at bounding box center [203, 56] width 116 height 12
type Fat "0.5"
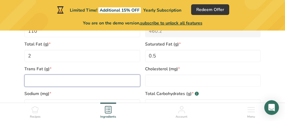
click at [44, 80] on Fat "number" at bounding box center [82, 80] width 116 height 12
type Fat "0.5"
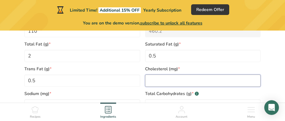
click at [186, 82] on input "number" at bounding box center [203, 80] width 116 height 12
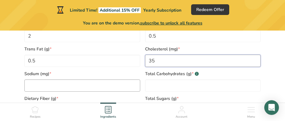
scroll to position [366, 0]
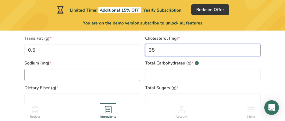
type input "35"
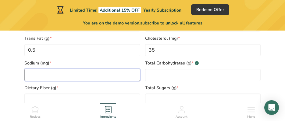
click at [69, 79] on input "number" at bounding box center [82, 75] width 116 height 12
type input "80"
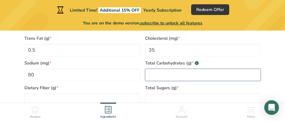
click at [177, 81] on Carbohydrates "number" at bounding box center [203, 75] width 116 height 12
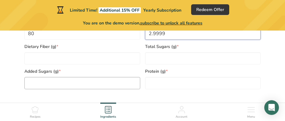
scroll to position [396, 0]
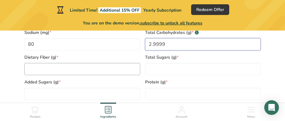
type Carbohydrates "2.9999"
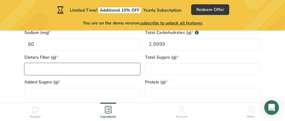
click at [74, 72] on Fiber "number" at bounding box center [82, 69] width 116 height 12
type Fiber "1"
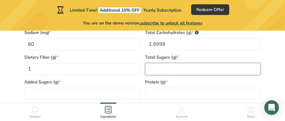
click at [165, 70] on Sugars "number" at bounding box center [203, 69] width 116 height 12
type Sugars "2"
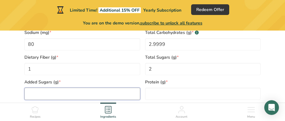
click at [64, 91] on Sugars "number" at bounding box center [82, 93] width 116 height 12
type Sugars "0"
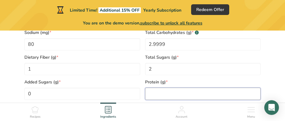
click at [173, 96] on input "number" at bounding box center [203, 93] width 116 height 12
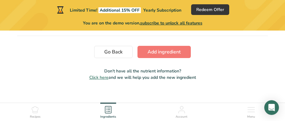
scroll to position [637, 0]
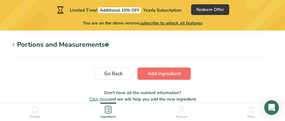
type input "20"
click at [164, 79] on button "Add ingredient" at bounding box center [163, 73] width 53 height 12
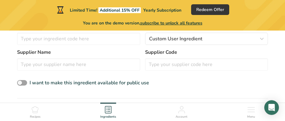
scroll to position [187, 0]
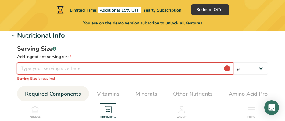
drag, startPoint x: 69, startPoint y: 70, endPoint x: 205, endPoint y: 71, distance: 135.9
click at [72, 70] on input "number" at bounding box center [125, 68] width 216 height 12
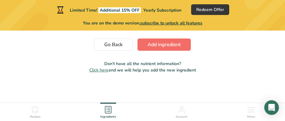
type input "28.3"
click at [162, 45] on span "Add ingredient" at bounding box center [164, 44] width 33 height 7
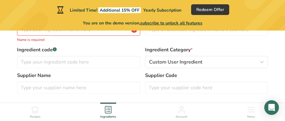
scroll to position [59, 0]
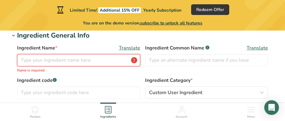
click at [79, 63] on input "text" at bounding box center [78, 60] width 123 height 12
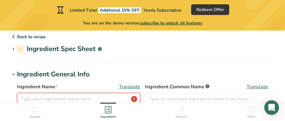
scroll to position [30, 0]
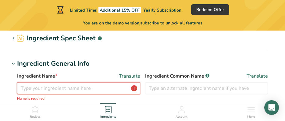
click at [102, 85] on input "text" at bounding box center [78, 88] width 123 height 12
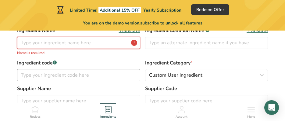
scroll to position [61, 0]
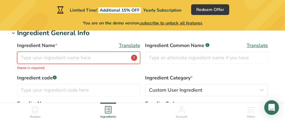
click at [82, 58] on input "text" at bounding box center [78, 58] width 123 height 12
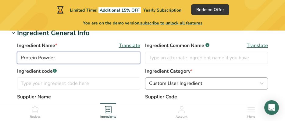
type input "Protein Powder"
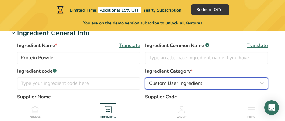
click at [201, 86] on span "Custom User Ingredient" at bounding box center [175, 83] width 53 height 7
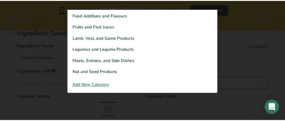
scroll to position [114, 0]
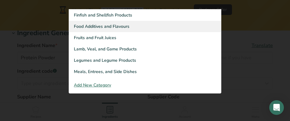
click at [98, 27] on span "Food Additives and Flavours" at bounding box center [101, 26] width 55 height 6
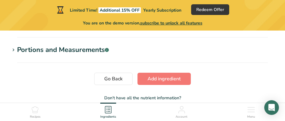
scroll to position [352, 0]
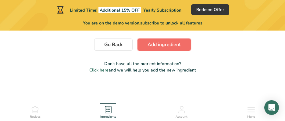
click at [169, 44] on span "Add ingredient" at bounding box center [164, 44] width 33 height 7
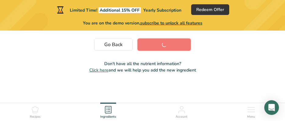
scroll to position [255, 0]
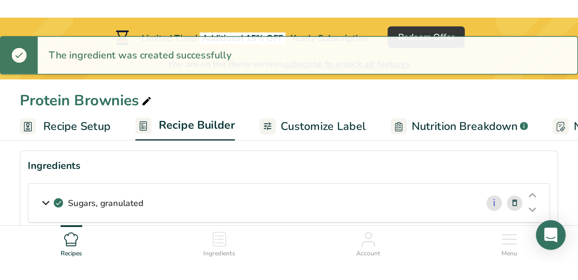
scroll to position [61, 0]
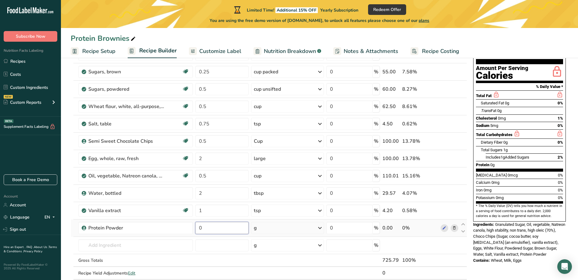
click at [231, 229] on input "0" at bounding box center [221, 228] width 53 height 12
type input "28.3"
click at [290, 244] on div "g" at bounding box center [287, 246] width 73 height 12
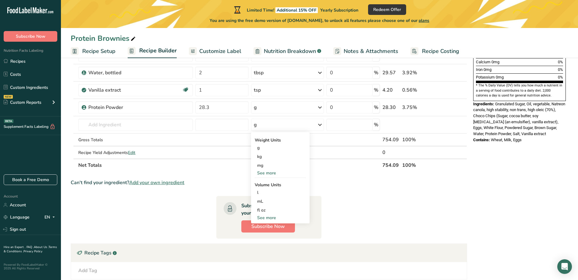
scroll to position [183, 0]
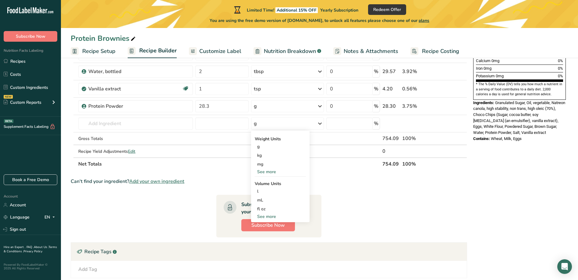
click at [363, 201] on section "Ingredient * Amount * Unit * Waste * .a-a{fill:#347362;}.b-a{fill:#fff;} Grams …" at bounding box center [269, 122] width 397 height 422
